Goal: Check status: Check status

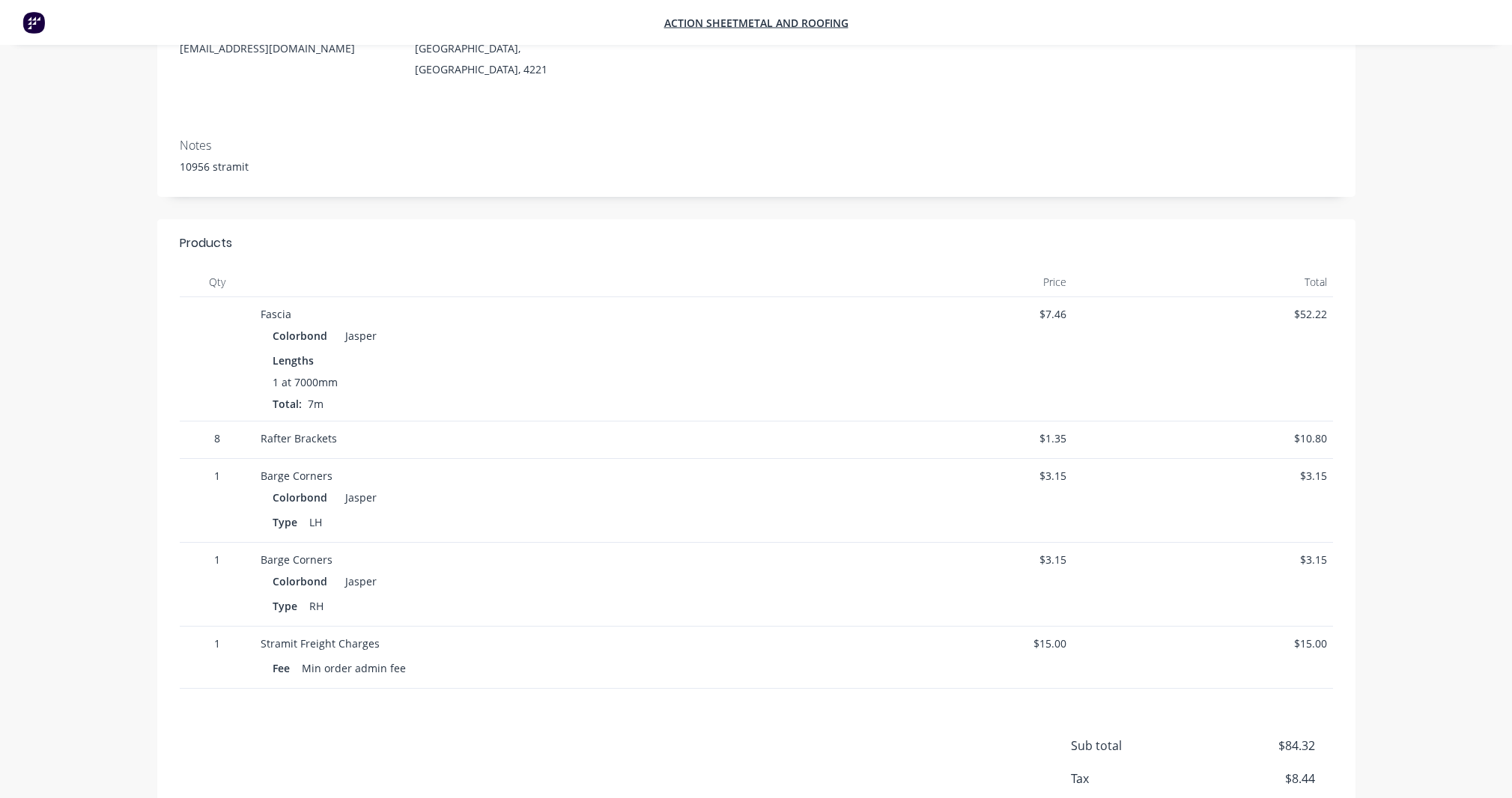
scroll to position [210, 0]
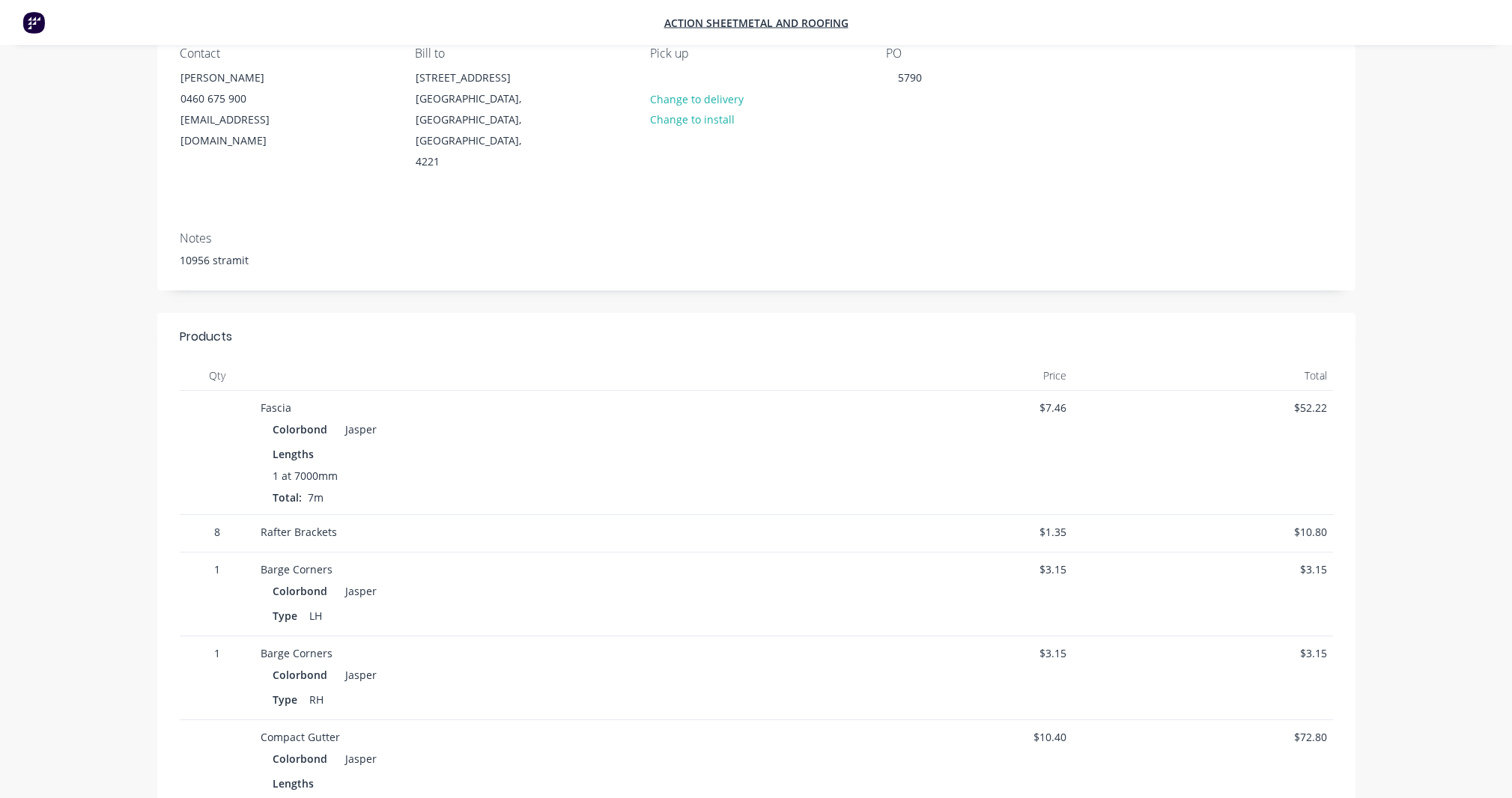
scroll to position [99, 0]
